Goal: Browse casually: Explore the website without a specific task or goal

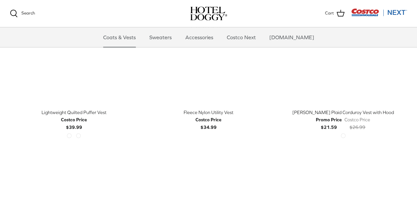
scroll to position [757, 0]
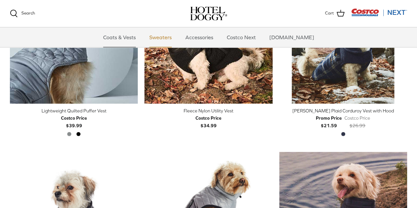
click at [172, 38] on link "Sweaters" at bounding box center [160, 37] width 34 height 20
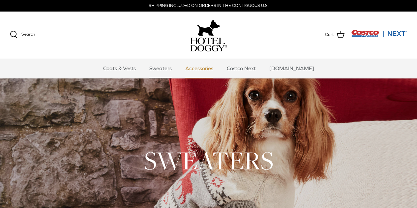
click at [206, 67] on link "Accessories" at bounding box center [199, 68] width 40 height 20
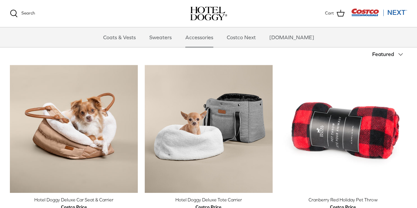
scroll to position [132, 0]
